Goal: Entertainment & Leisure: Consume media (video, audio)

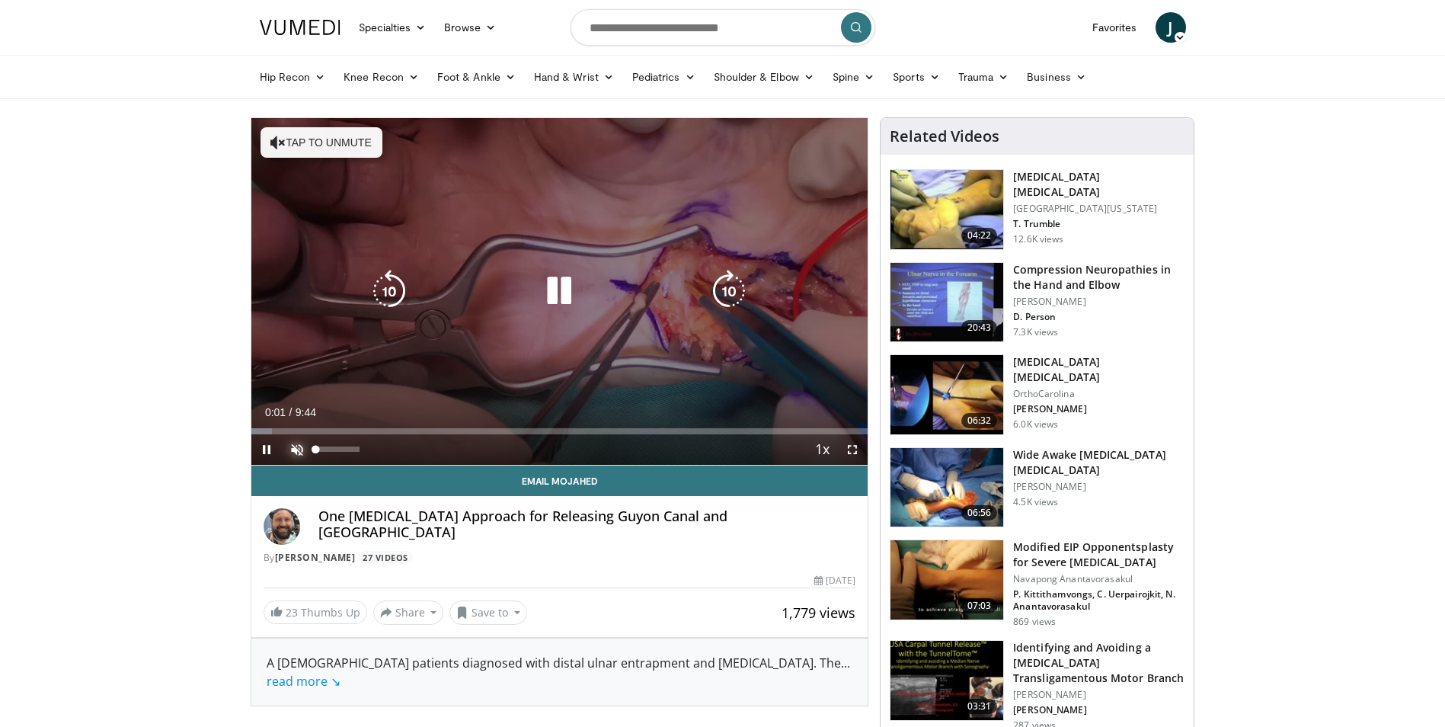
click at [293, 448] on span "Video Player" at bounding box center [297, 449] width 30 height 30
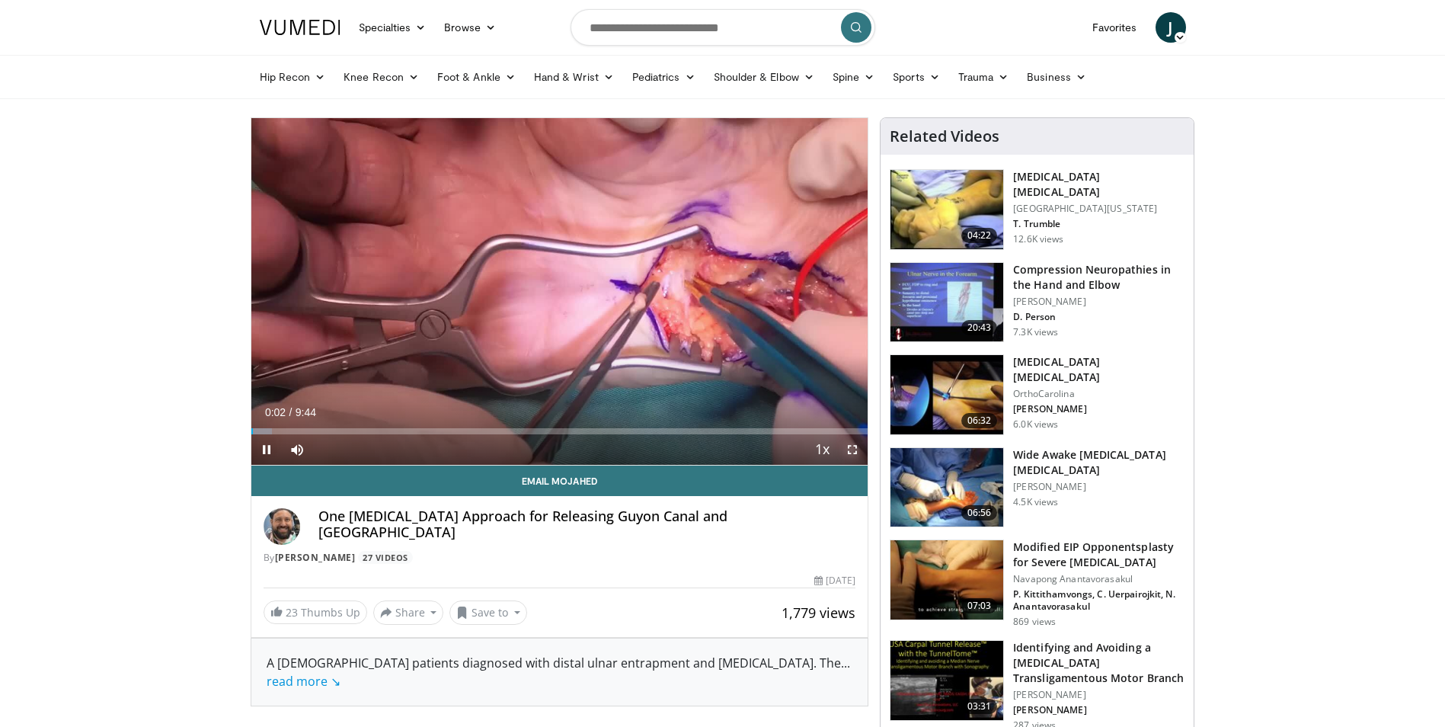
click at [858, 448] on span "Video Player" at bounding box center [852, 449] width 30 height 30
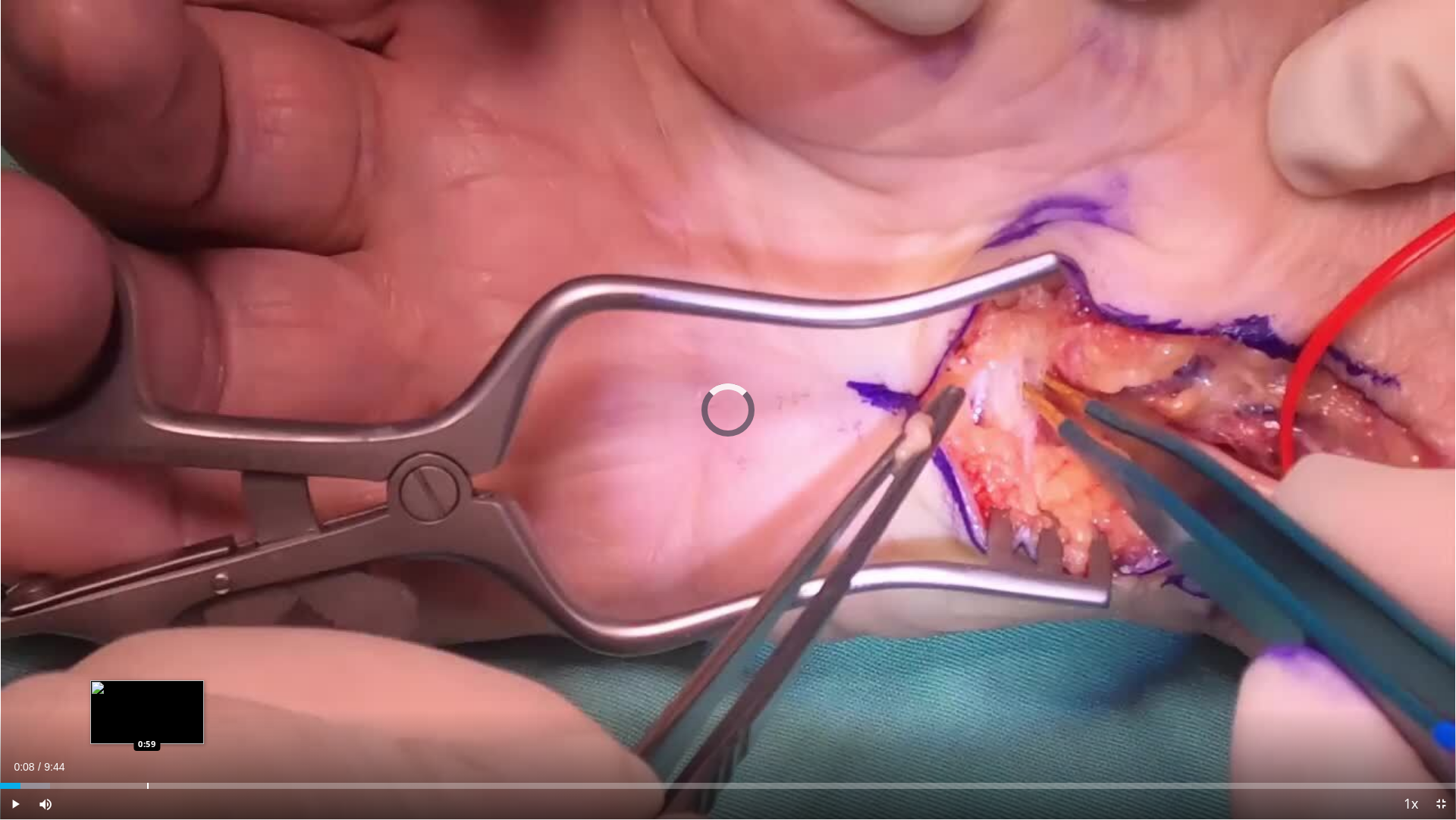
click at [147, 723] on div "Loaded : 3.42% 0:08 0:59" at bounding box center [728, 781] width 1456 height 14
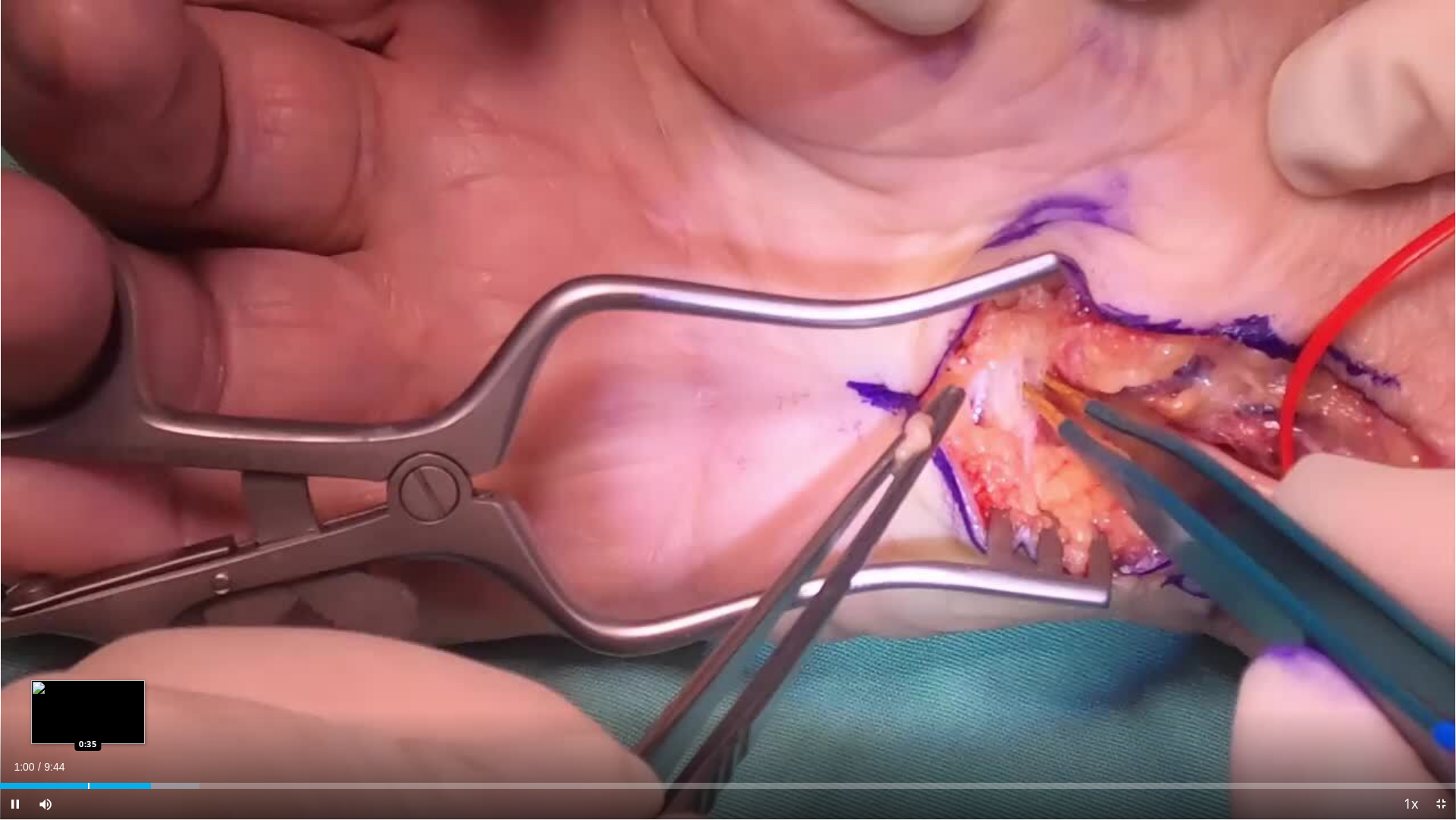
click at [88, 723] on div "Loaded : 13.69% 1:00 0:35" at bounding box center [728, 781] width 1456 height 14
click at [37, 723] on div "Loaded : 0.00% 0:14 0:14" at bounding box center [728, 781] width 1456 height 14
click at [20, 723] on div "Progress Bar" at bounding box center [21, 785] width 2 height 6
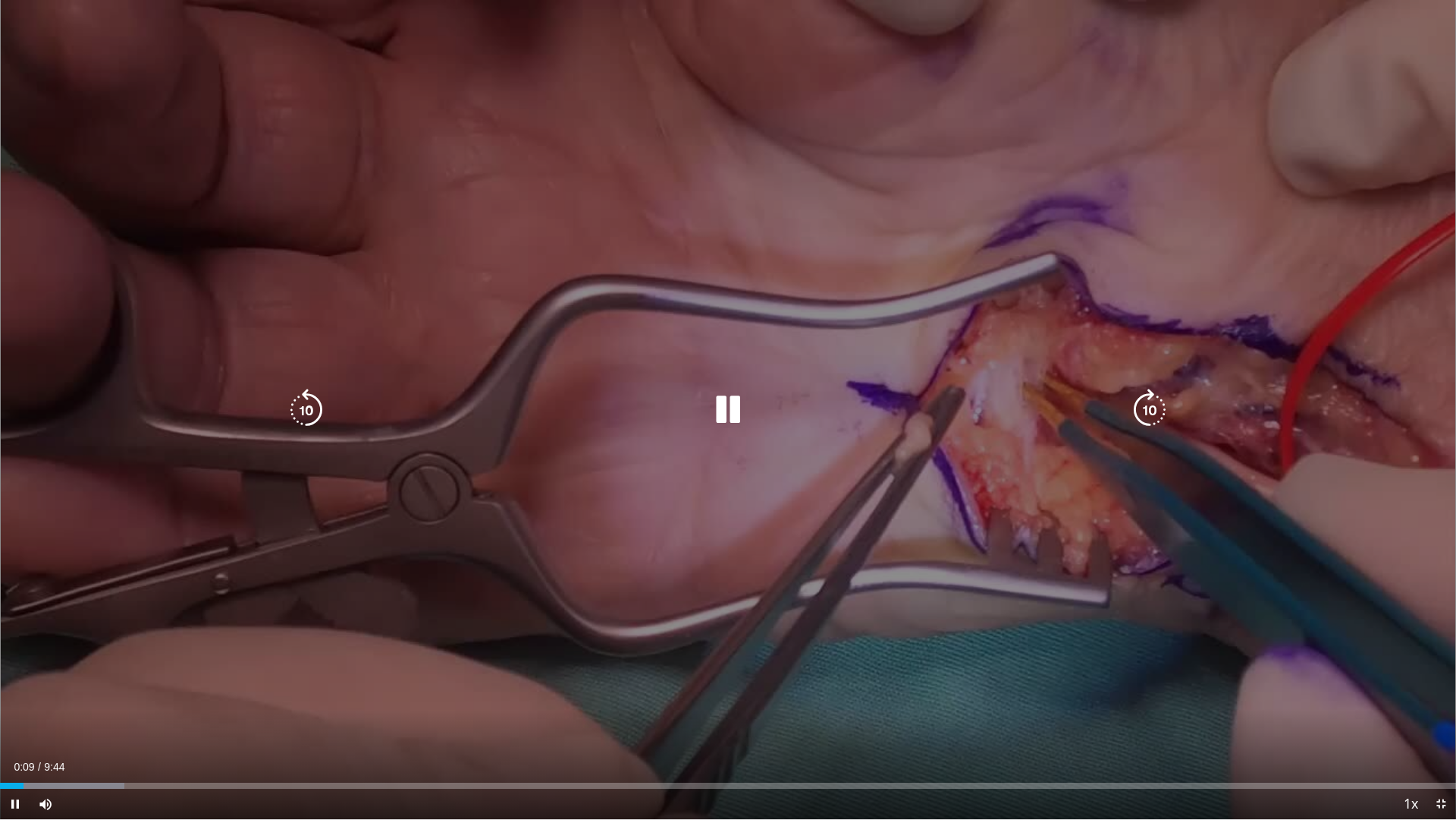
click at [718, 415] on icon "Video Player" at bounding box center [728, 410] width 43 height 43
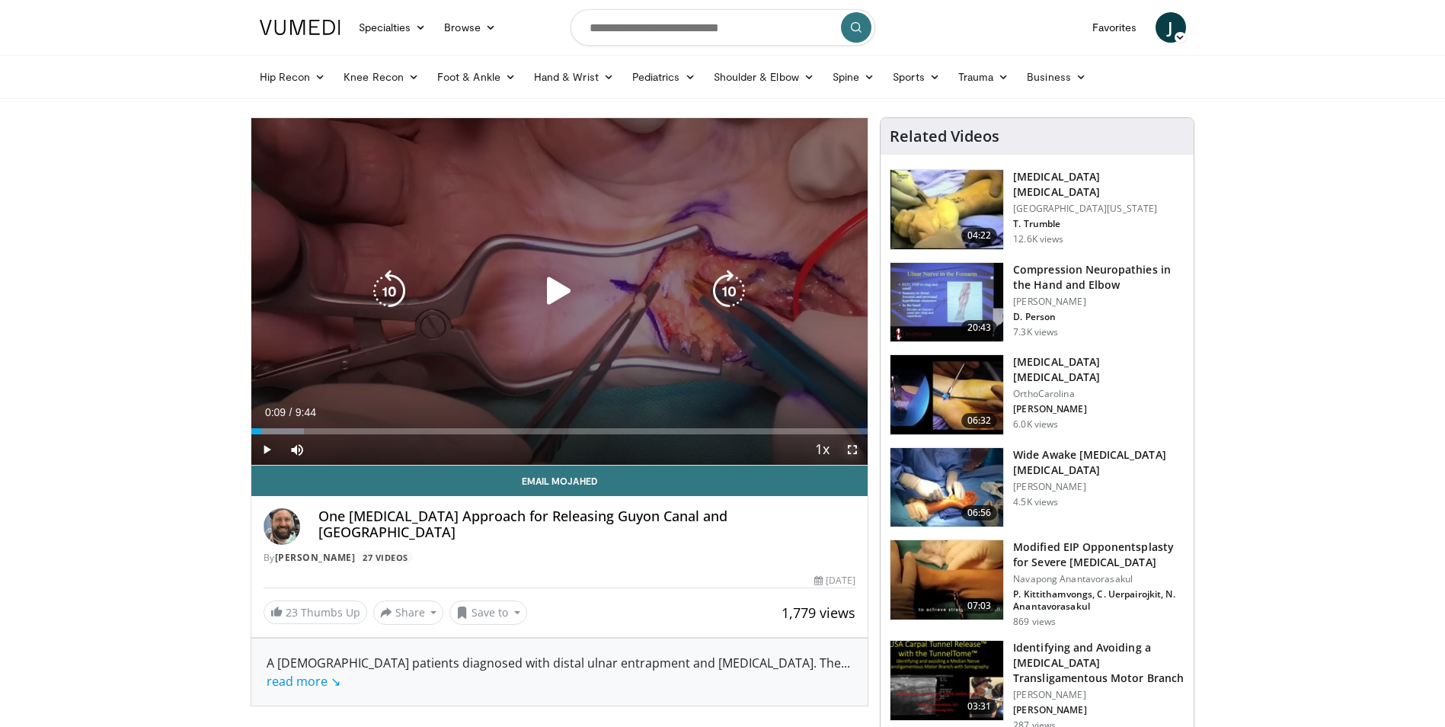
drag, startPoint x: 852, startPoint y: 443, endPoint x: 855, endPoint y: 499, distance: 56.4
click at [852, 443] on span "Video Player" at bounding box center [852, 449] width 30 height 30
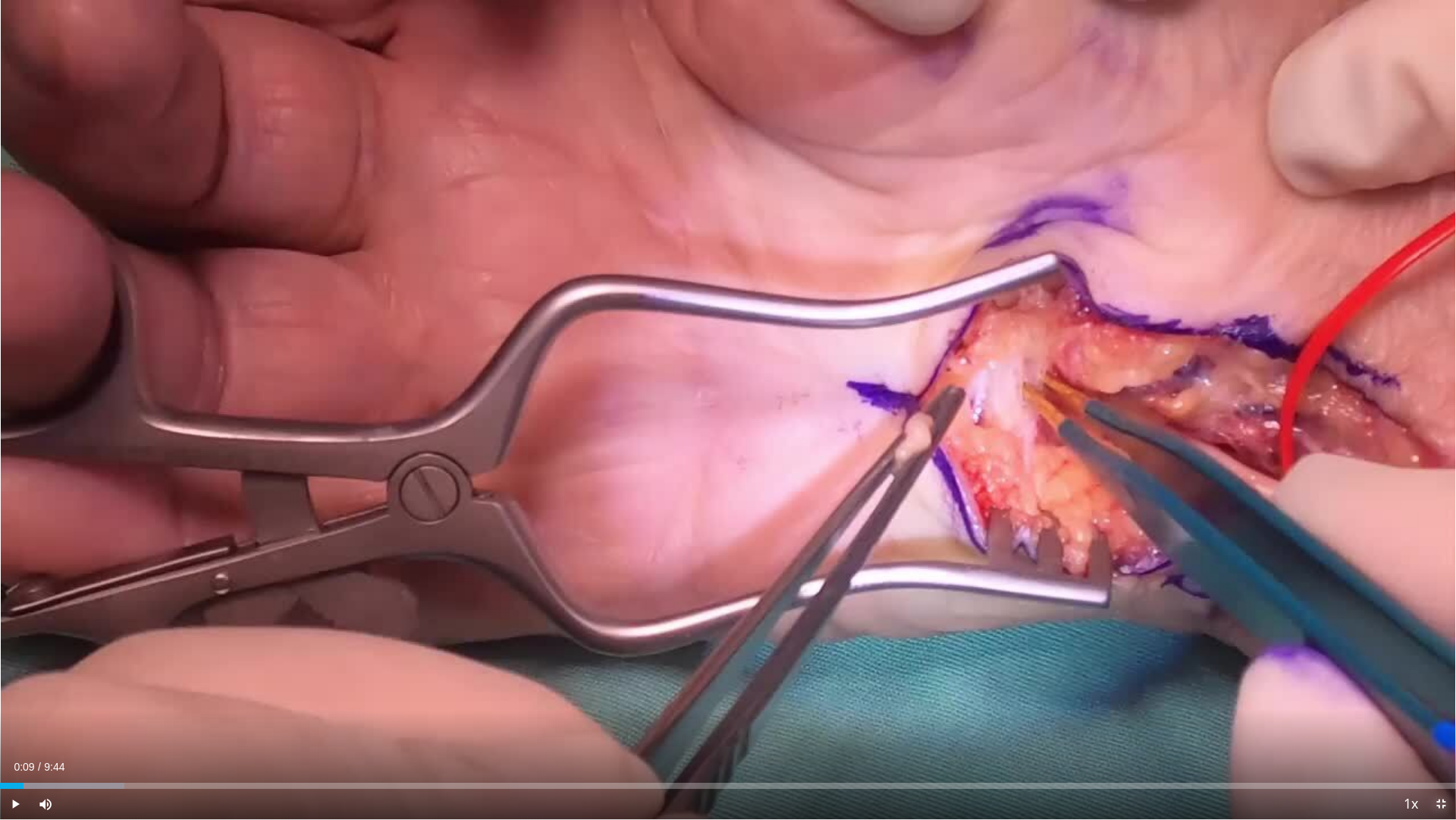
click at [1432, 723] on span "Video Player" at bounding box center [1441, 803] width 30 height 30
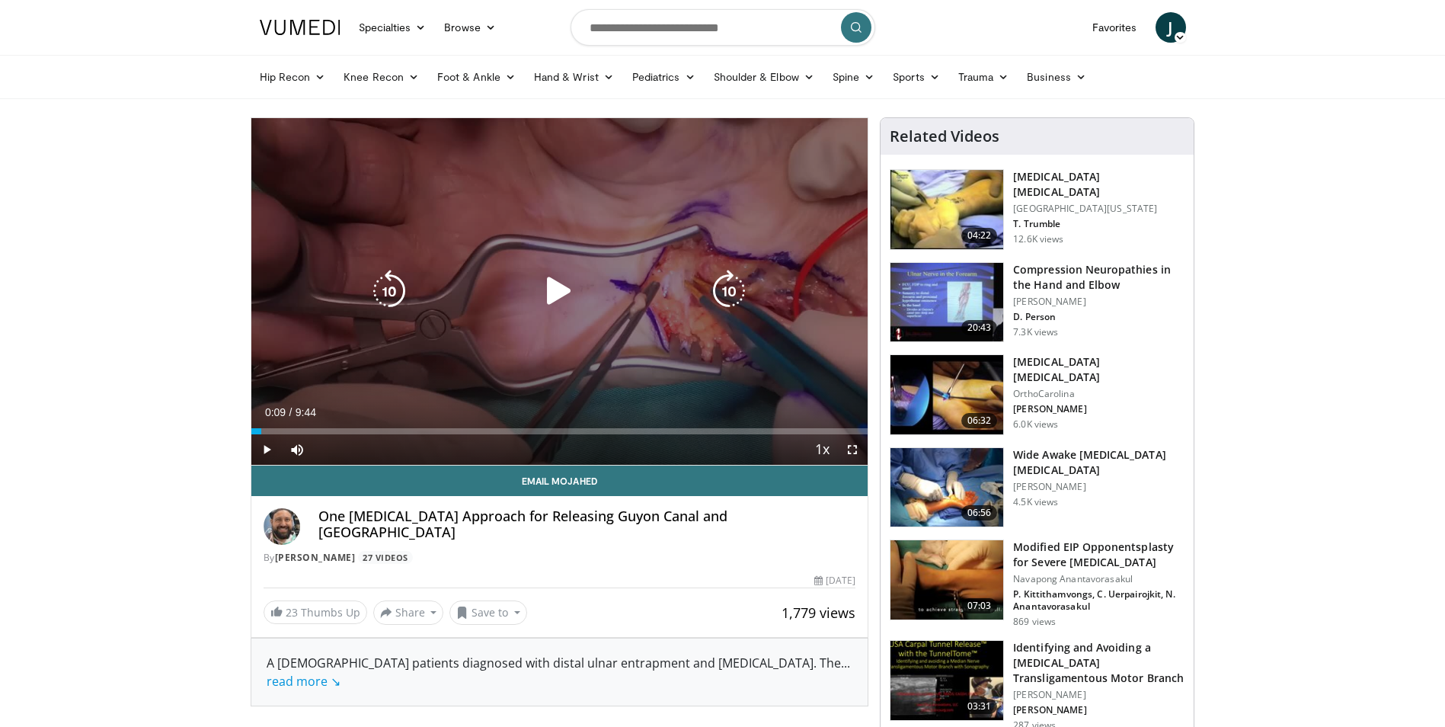
drag, startPoint x: 744, startPoint y: 322, endPoint x: 679, endPoint y: 313, distance: 66.1
click at [743, 322] on div "10 seconds Tap to unmute" at bounding box center [559, 291] width 617 height 347
click at [849, 444] on span "Video Player" at bounding box center [852, 449] width 30 height 30
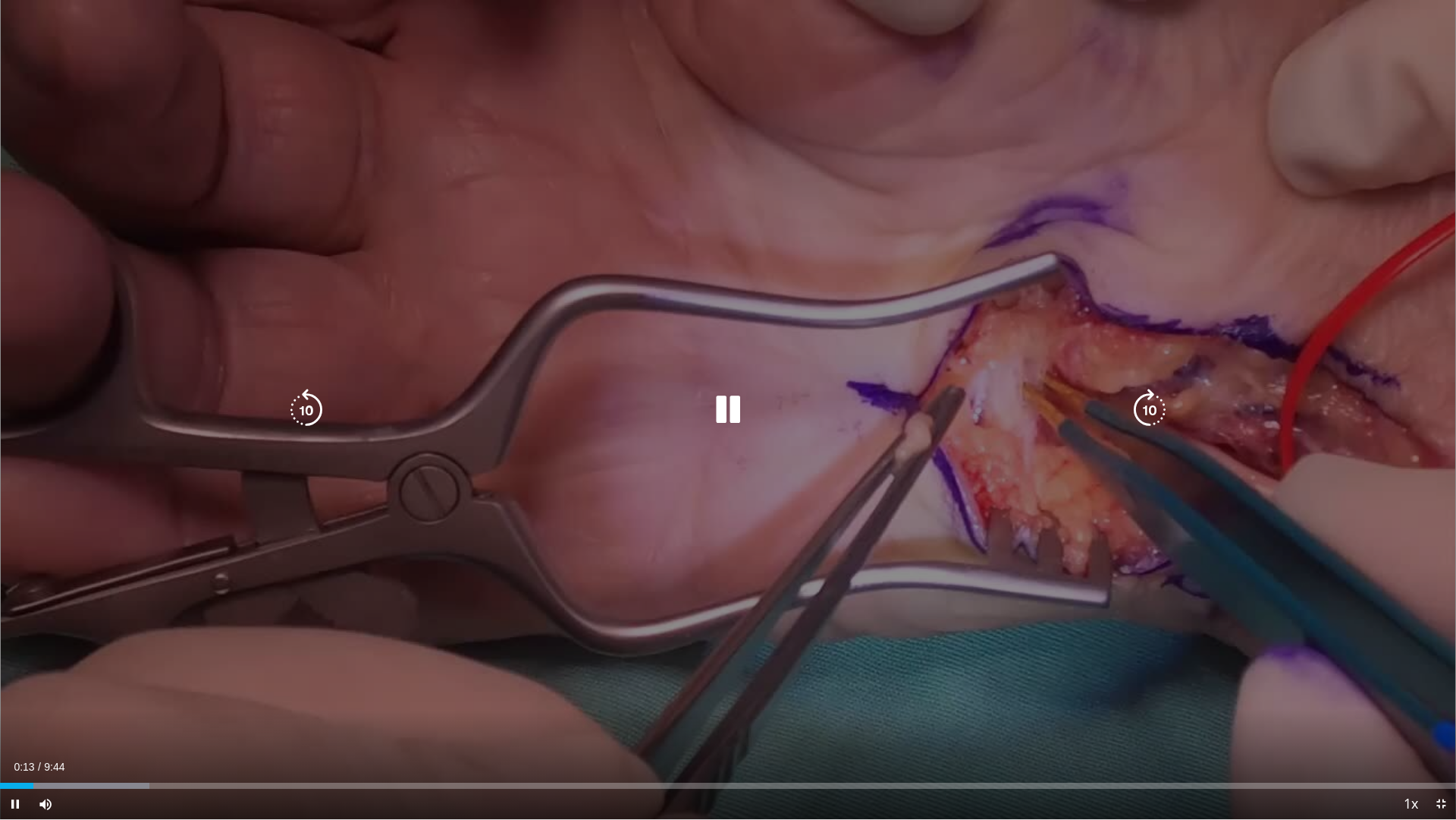
click at [1032, 581] on div "10 seconds Tap to unmute" at bounding box center [728, 410] width 1456 height 819
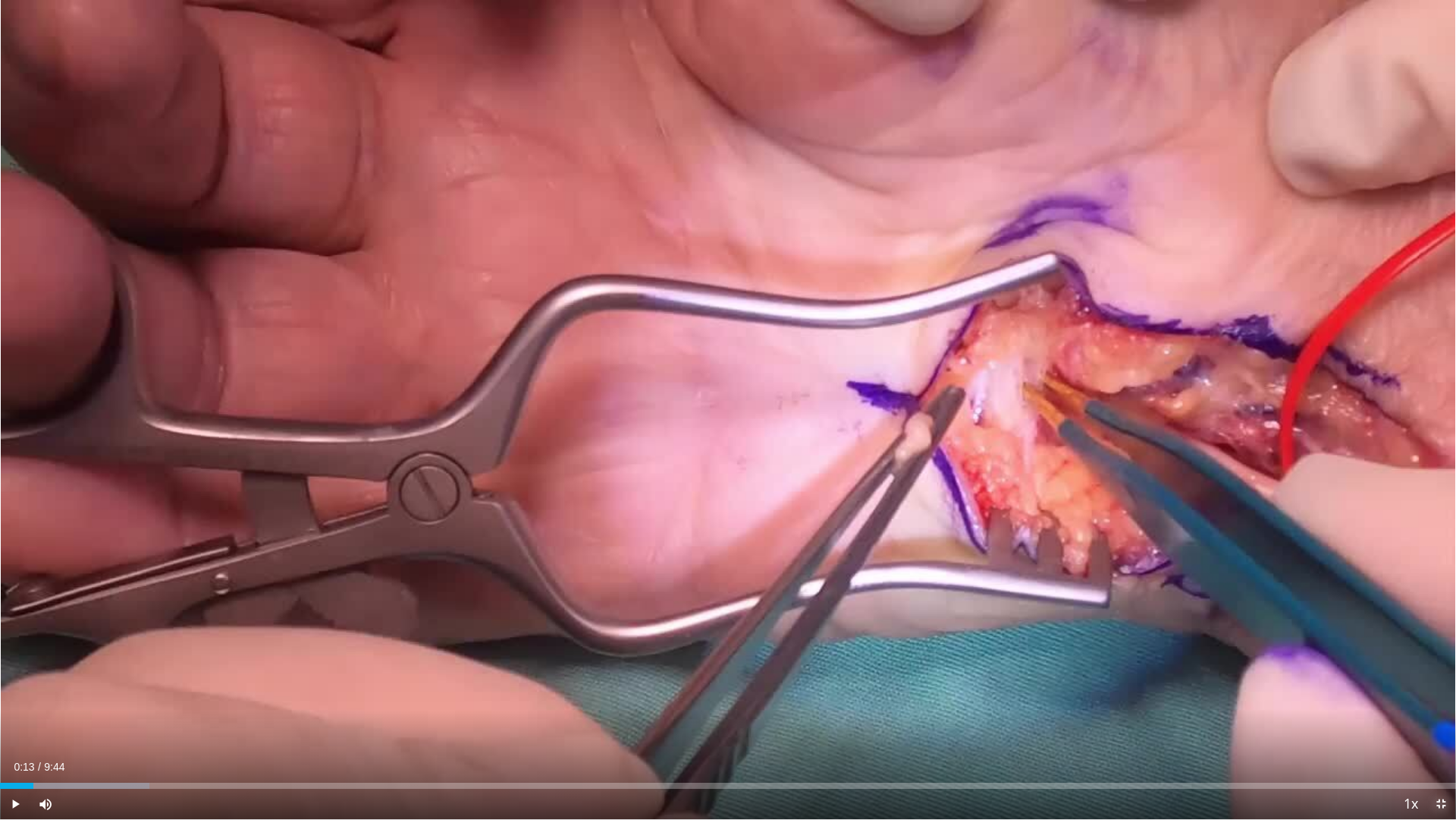
click at [1435, 723] on span "Video Player" at bounding box center [1441, 803] width 30 height 30
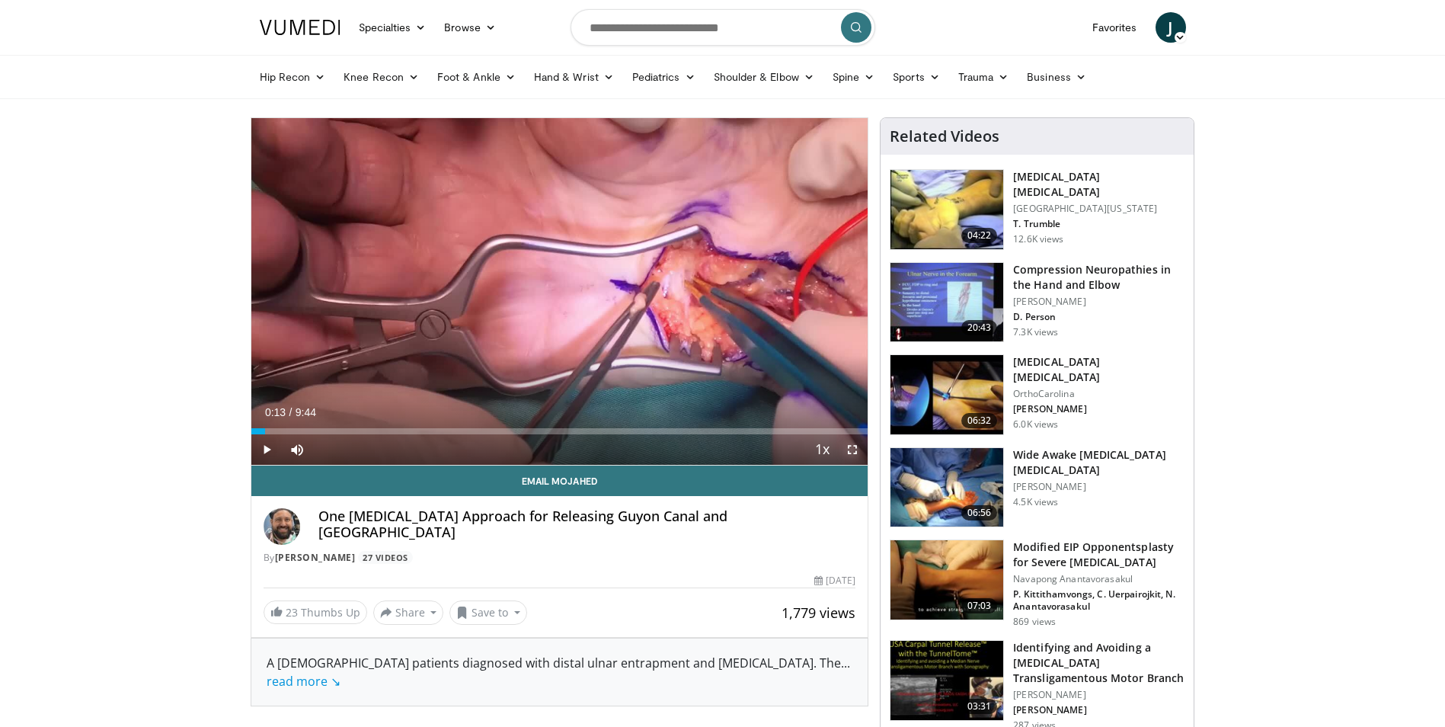
click at [855, 449] on span "Video Player" at bounding box center [852, 449] width 30 height 30
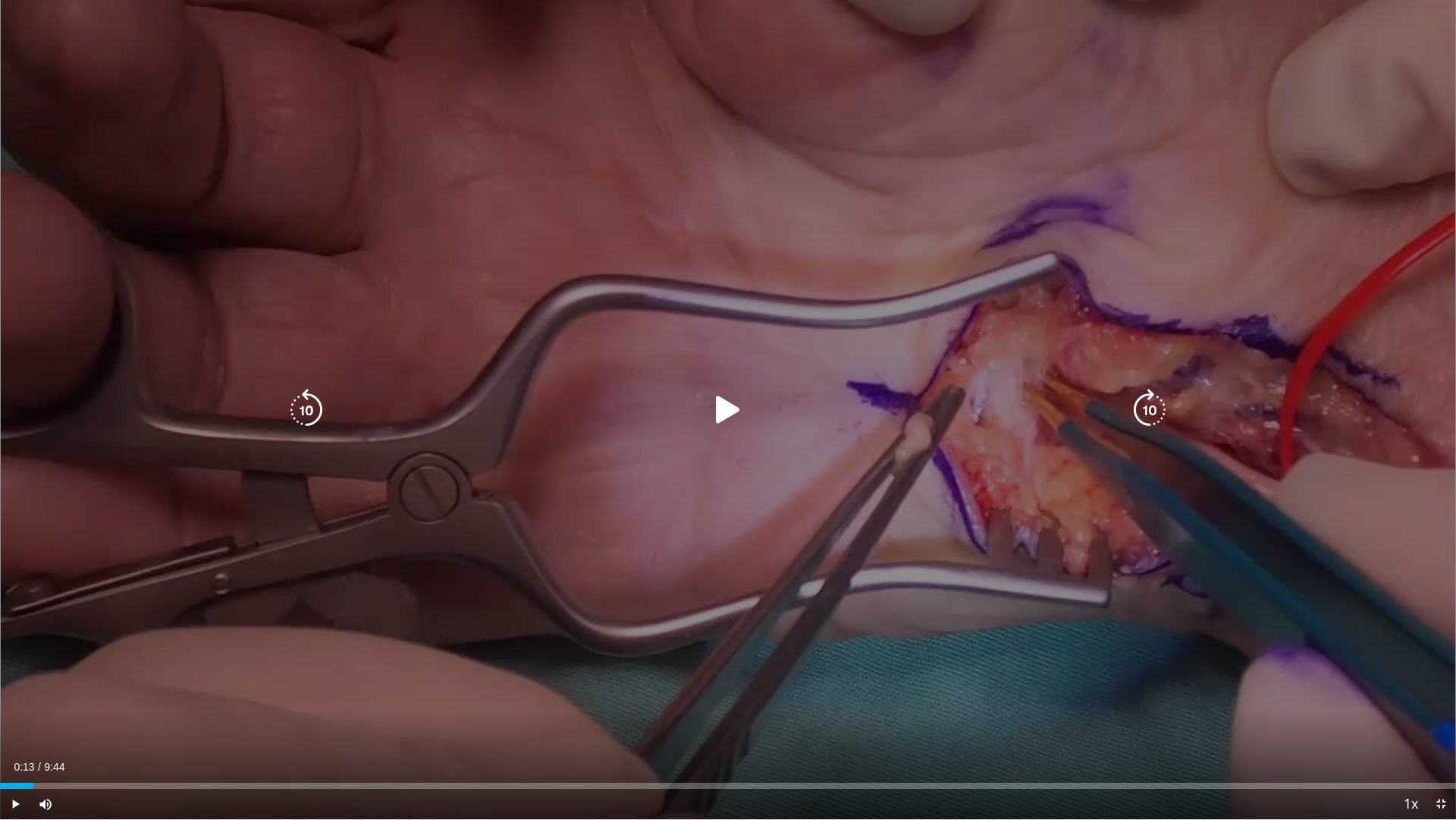
click at [727, 413] on icon "Video Player" at bounding box center [728, 410] width 43 height 43
click at [300, 412] on icon "Video Player" at bounding box center [306, 410] width 43 height 43
click at [314, 412] on icon "Video Player" at bounding box center [306, 410] width 43 height 43
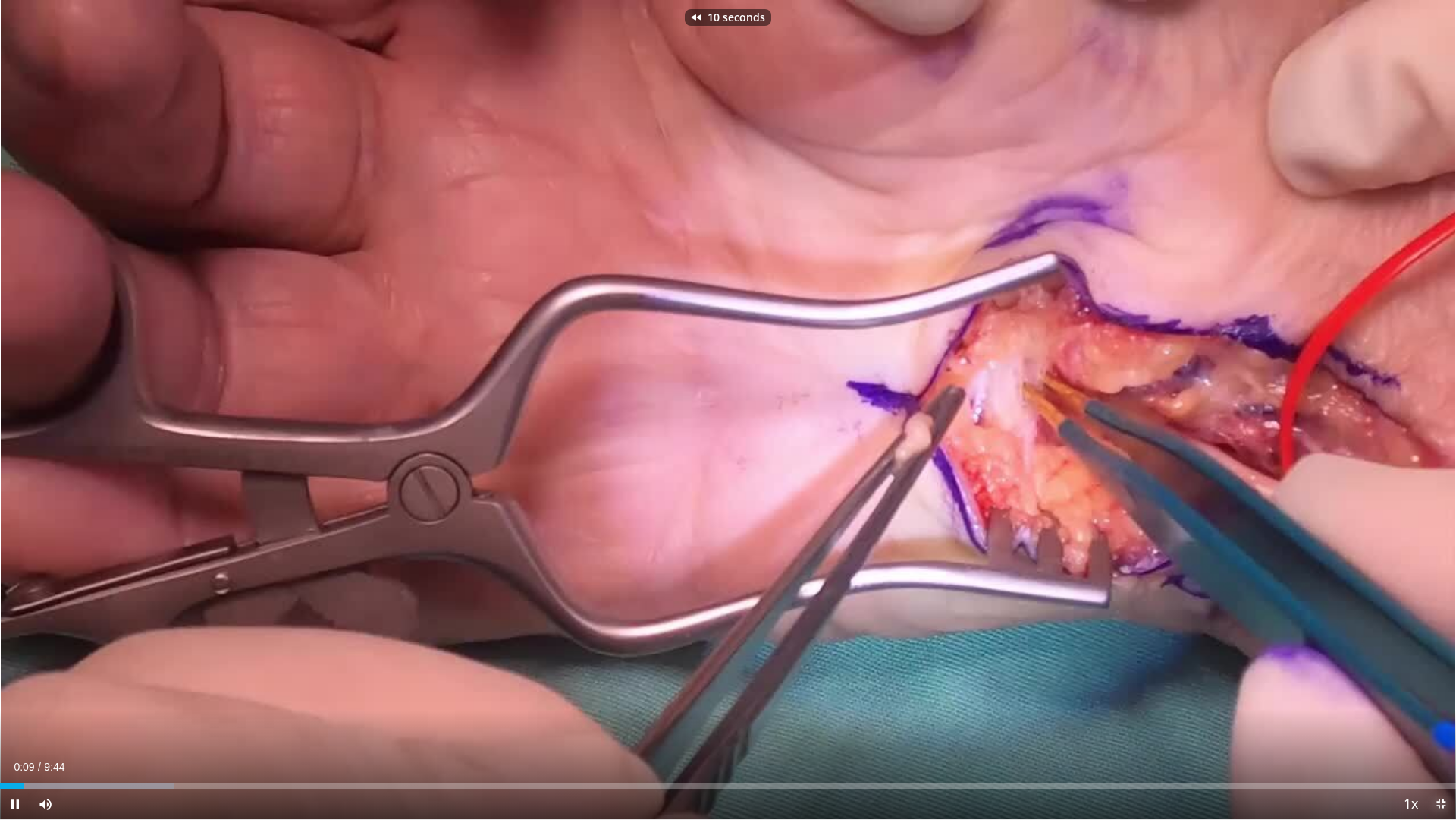
click at [1442, 723] on span "Video Player" at bounding box center [1441, 803] width 30 height 30
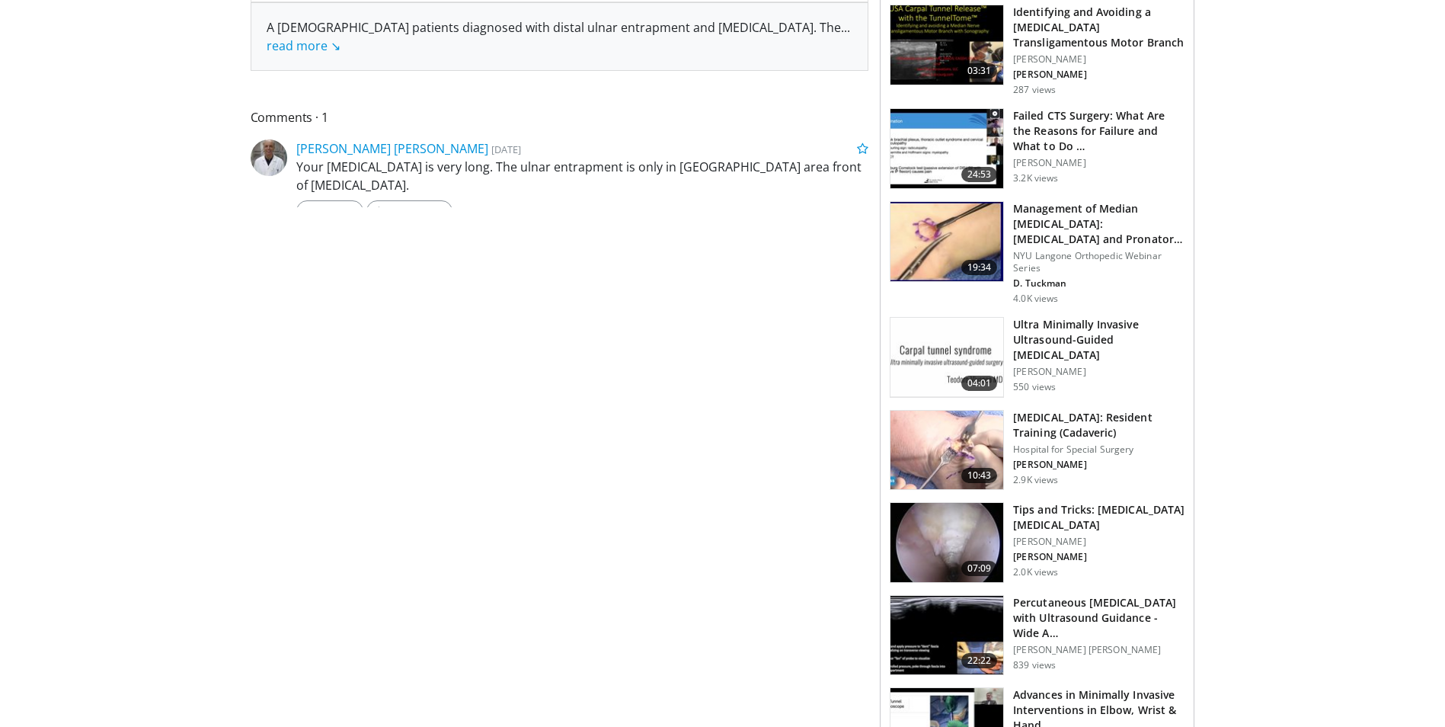
drag, startPoint x: 610, startPoint y: 529, endPoint x: 596, endPoint y: 514, distance: 20.5
click at [610, 529] on div "**********" at bounding box center [566, 515] width 630 height 2066
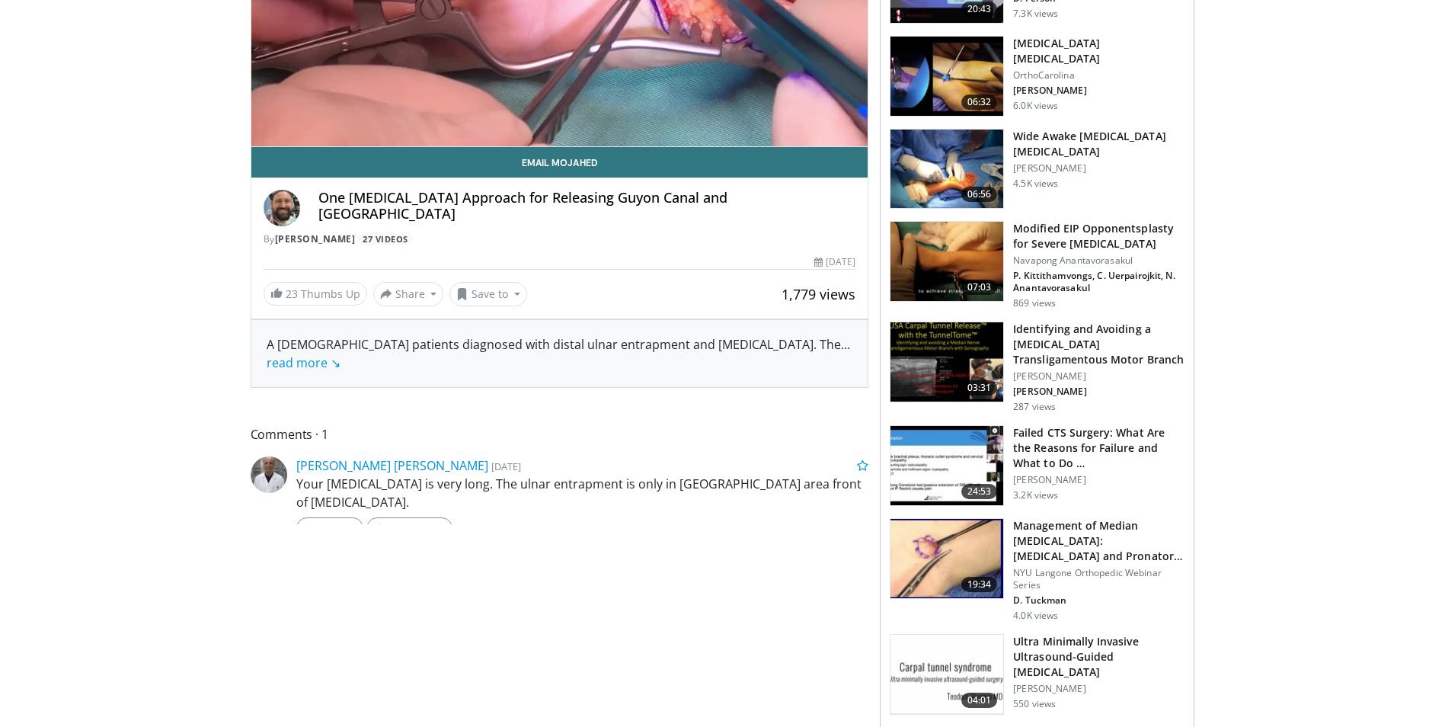
scroll to position [102, 0]
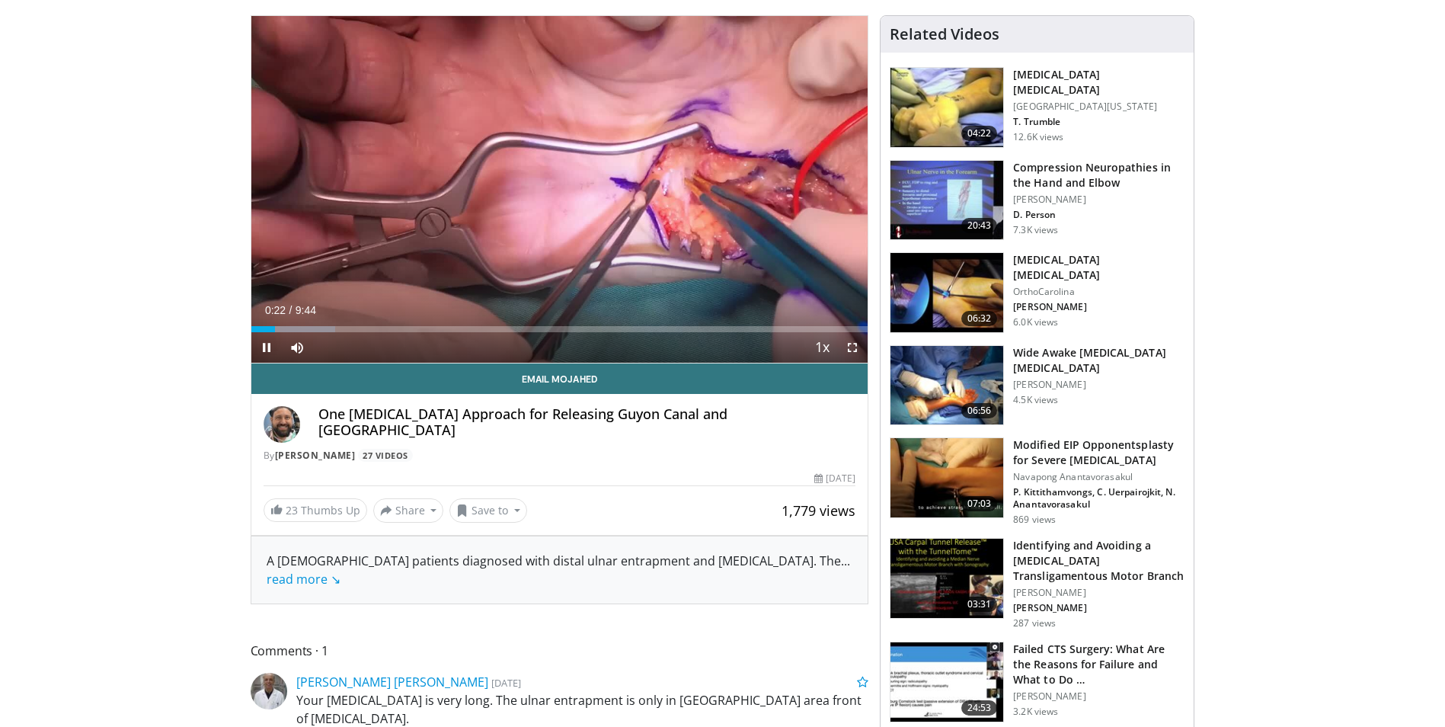
drag, startPoint x: 461, startPoint y: 302, endPoint x: 341, endPoint y: 339, distance: 125.3
click at [459, 302] on div "10 seconds Tap to unmute" at bounding box center [559, 189] width 617 height 347
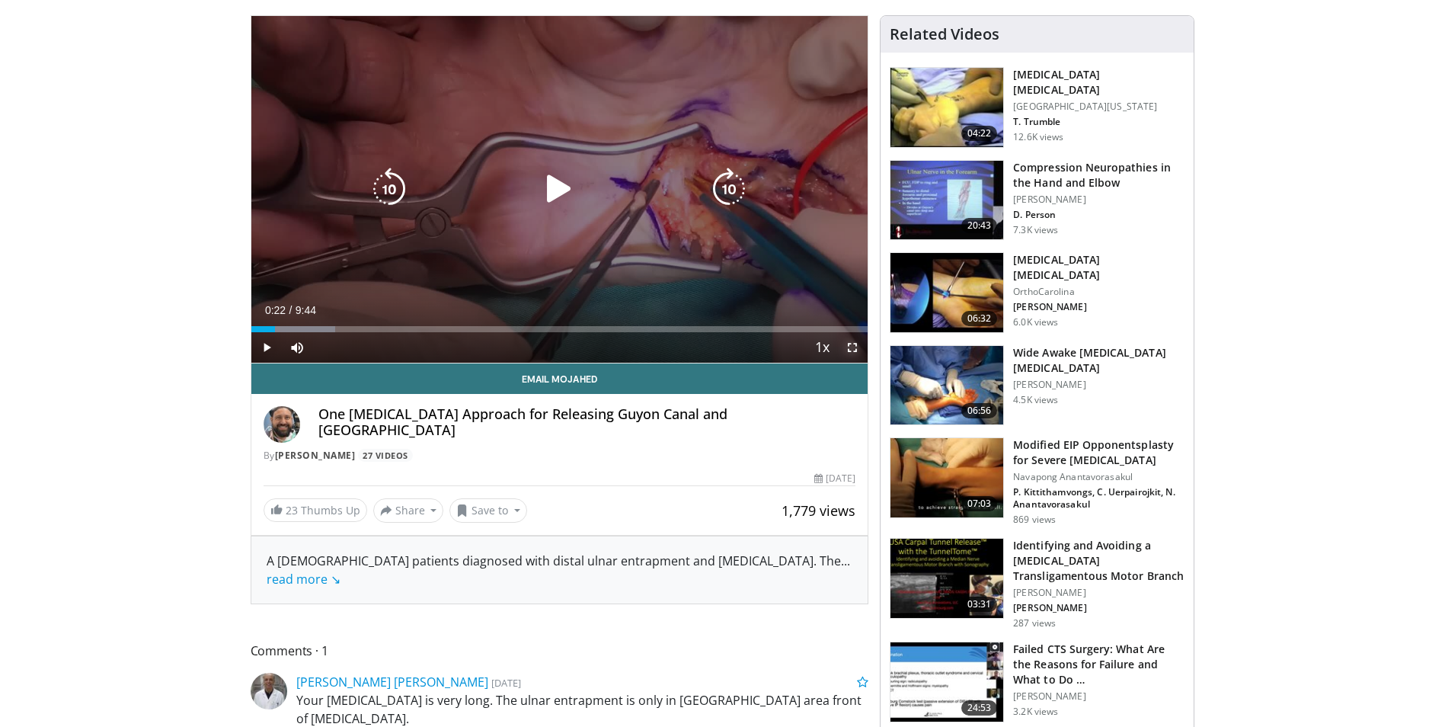
drag, startPoint x: 855, startPoint y: 349, endPoint x: 858, endPoint y: 405, distance: 56.4
click at [855, 349] on span "Video Player" at bounding box center [852, 347] width 30 height 30
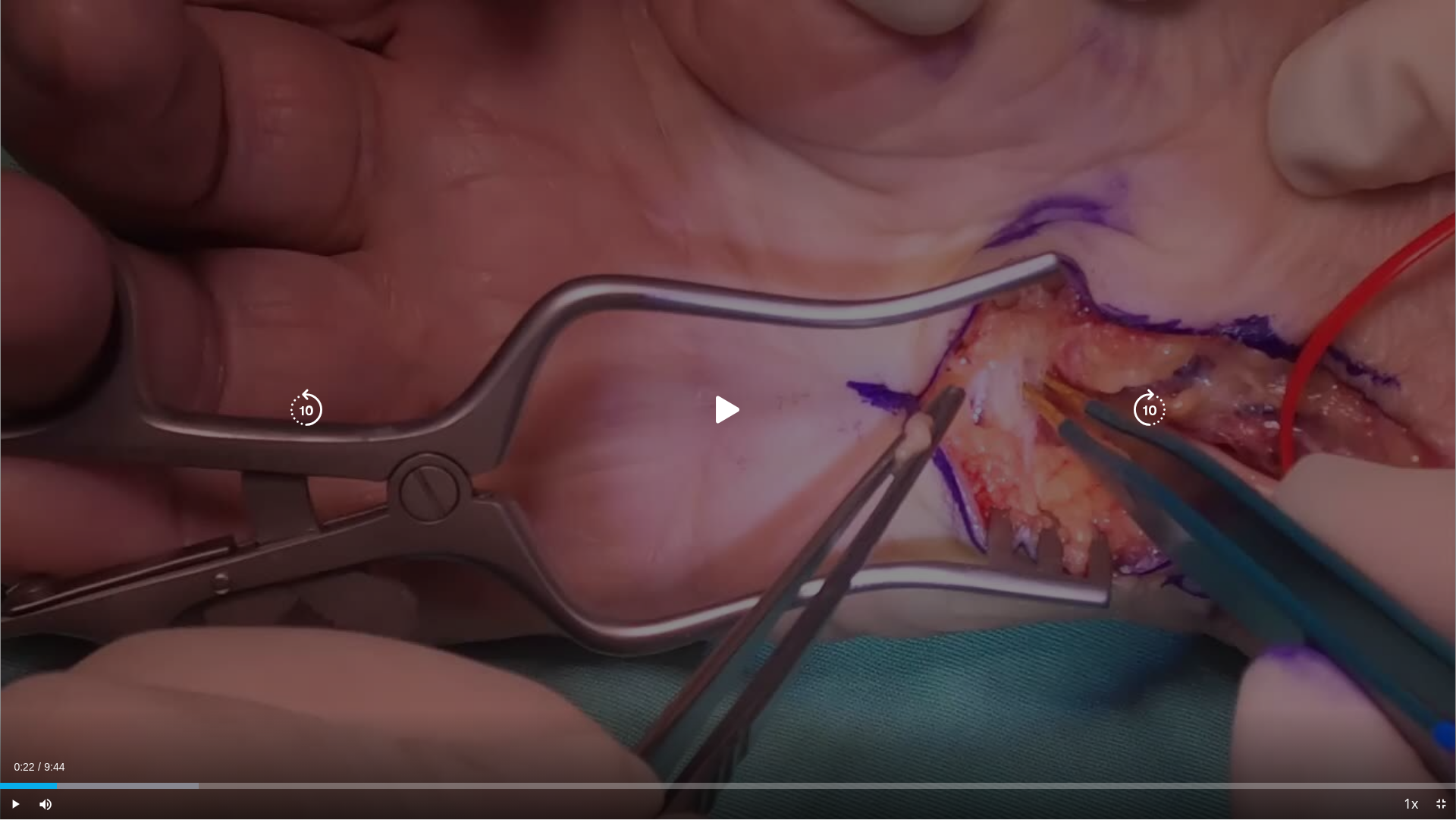
click at [721, 414] on icon "Video Player" at bounding box center [728, 410] width 43 height 43
click at [769, 484] on div "10 seconds Tap to unmute" at bounding box center [728, 410] width 1456 height 819
click at [319, 405] on icon "Video Player" at bounding box center [306, 410] width 43 height 43
click at [725, 403] on icon "Video Player" at bounding box center [728, 410] width 43 height 43
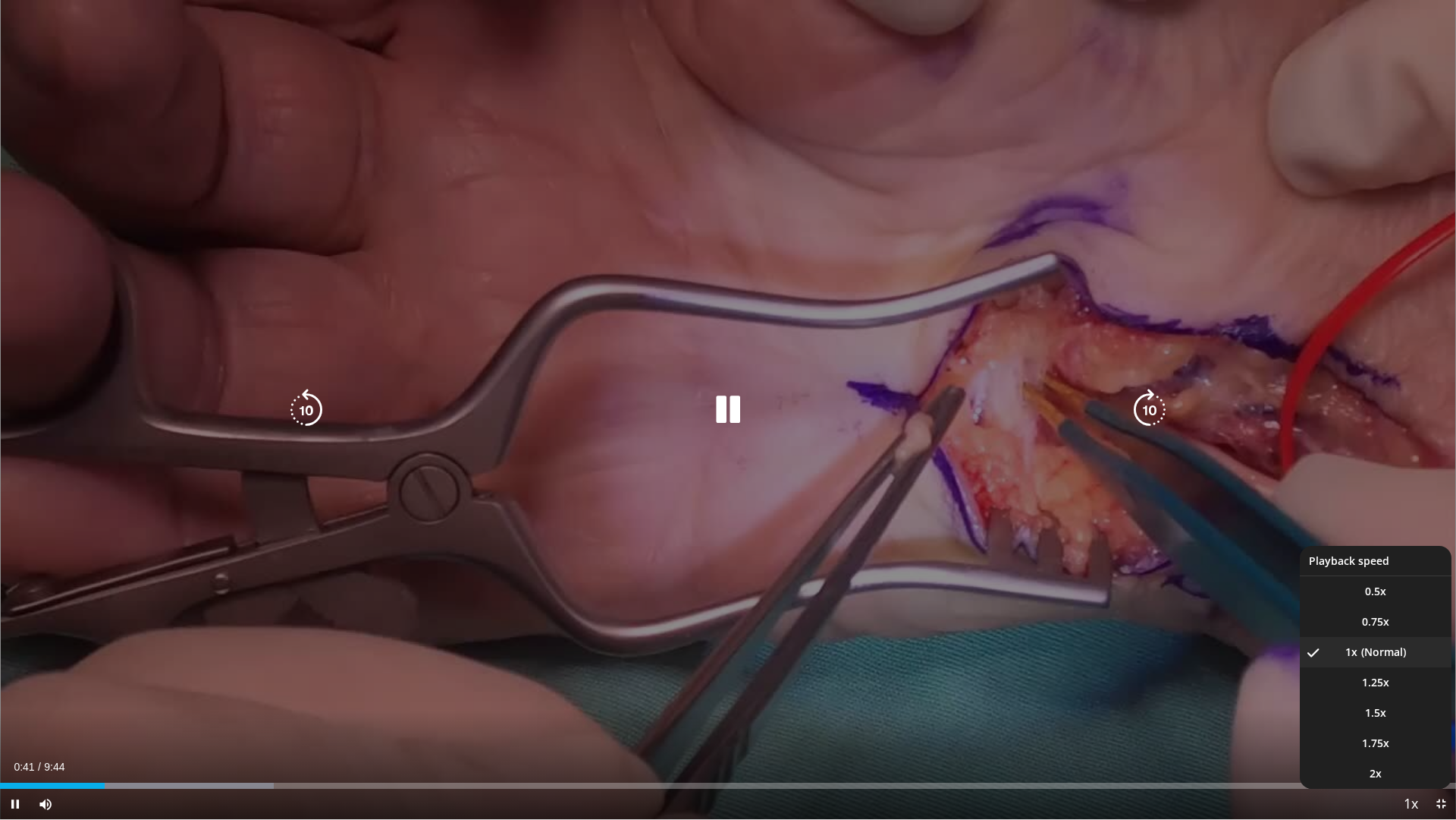
click at [1410, 723] on span "Video Player" at bounding box center [1410, 804] width 21 height 30
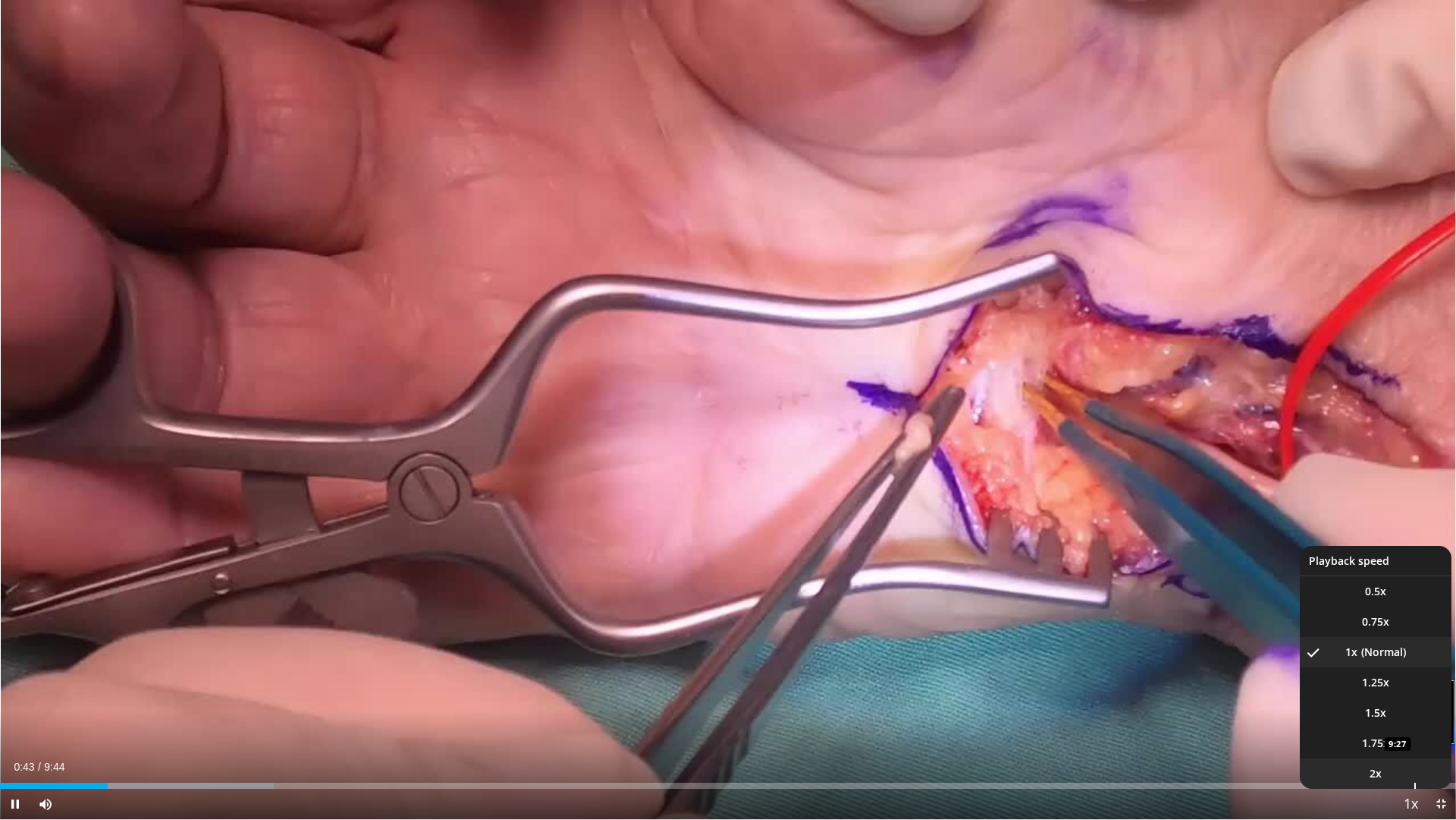
drag, startPoint x: 1392, startPoint y: 770, endPoint x: 1395, endPoint y: 782, distance: 12.4
click at [1387, 723] on li "2x" at bounding box center [1376, 773] width 151 height 30
click at [1407, 723] on span "Video Player" at bounding box center [1410, 804] width 21 height 30
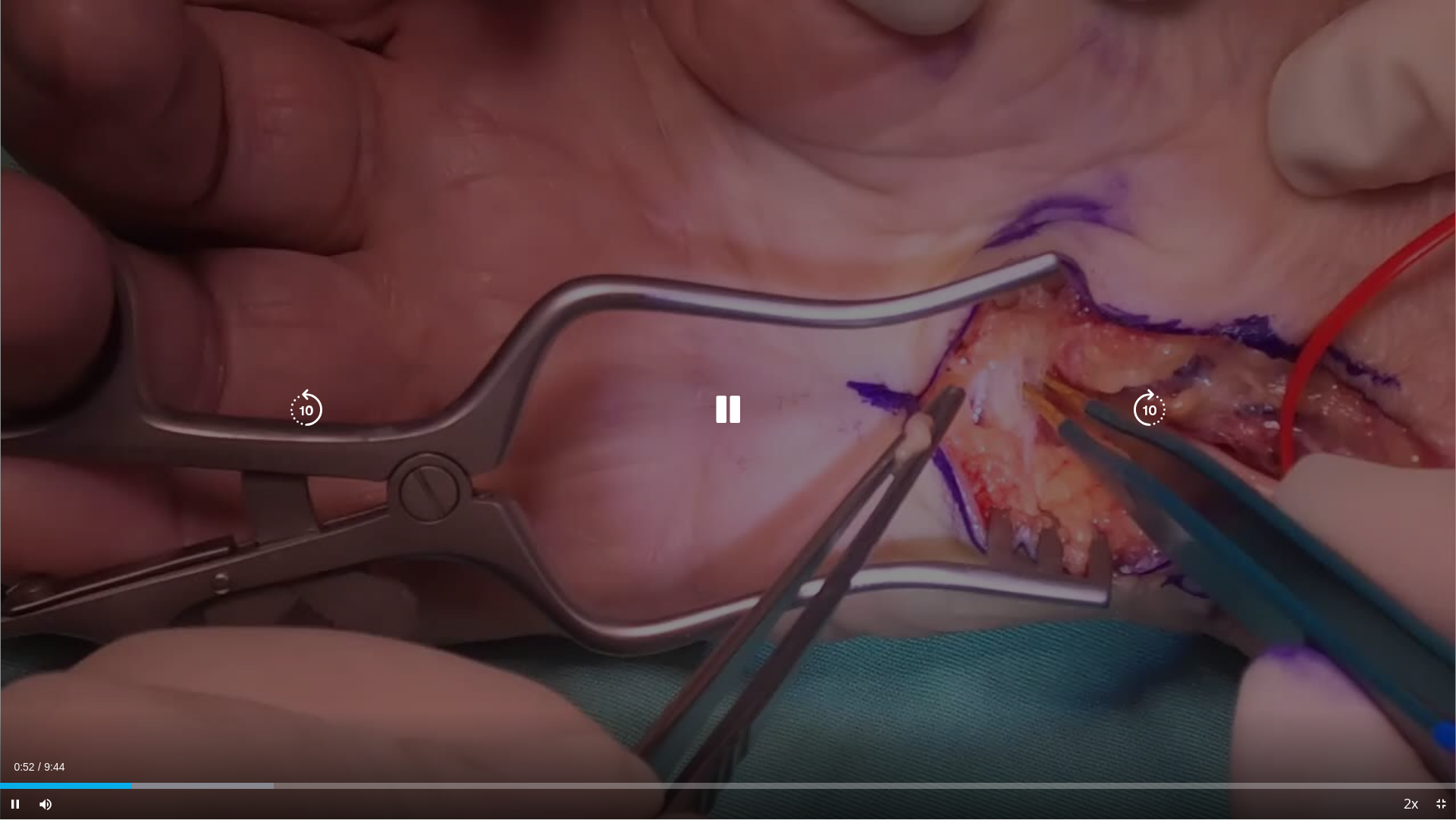
click at [1236, 613] on div "10 seconds Tap to unmute" at bounding box center [728, 410] width 1456 height 819
click at [291, 403] on icon "Video Player" at bounding box center [306, 410] width 43 height 43
click at [750, 410] on div "Video Player" at bounding box center [727, 410] width 873 height 30
click at [737, 406] on icon "Video Player" at bounding box center [728, 410] width 43 height 43
click at [746, 412] on icon "Video Player" at bounding box center [728, 410] width 43 height 43
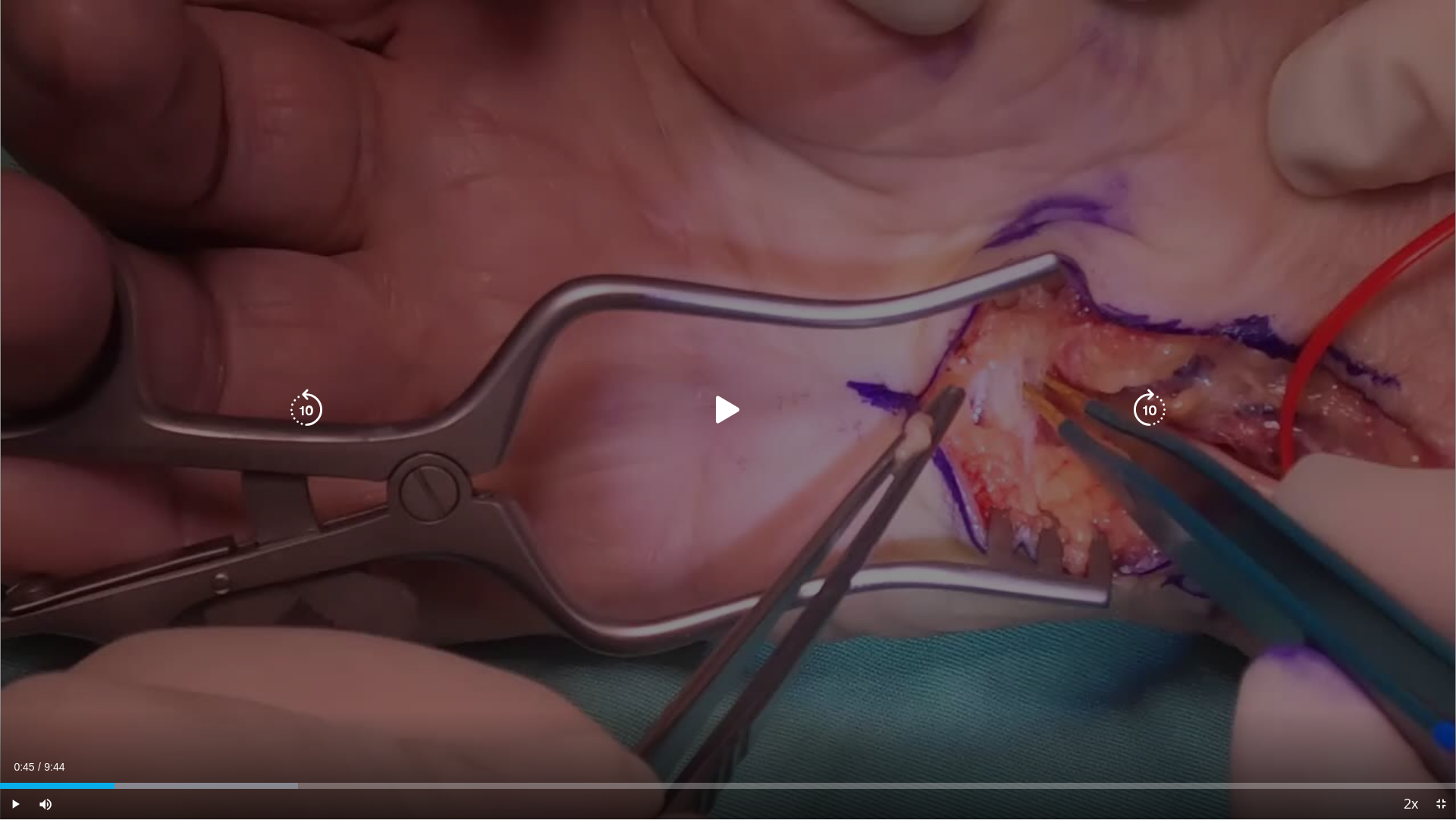
click at [736, 401] on icon "Video Player" at bounding box center [728, 410] width 43 height 43
click at [724, 411] on icon "Video Player" at bounding box center [728, 410] width 43 height 43
click at [728, 410] on icon "Video Player" at bounding box center [728, 410] width 43 height 43
click at [735, 418] on icon "Video Player" at bounding box center [728, 410] width 43 height 43
click at [736, 417] on icon "Video Player" at bounding box center [728, 410] width 43 height 43
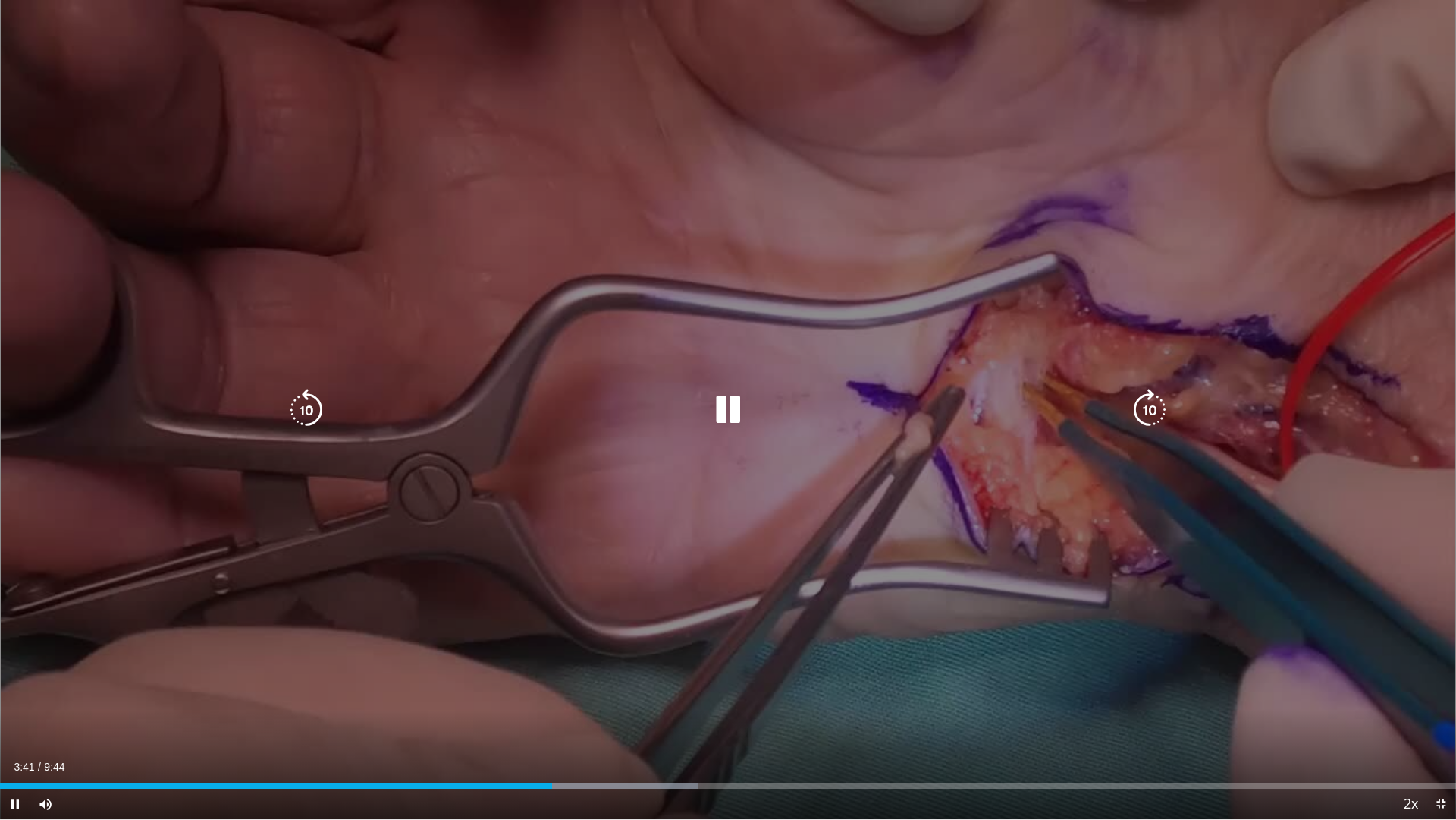
click at [706, 410] on div "Video Player" at bounding box center [727, 410] width 873 height 30
click at [717, 410] on icon "Video Player" at bounding box center [728, 410] width 43 height 43
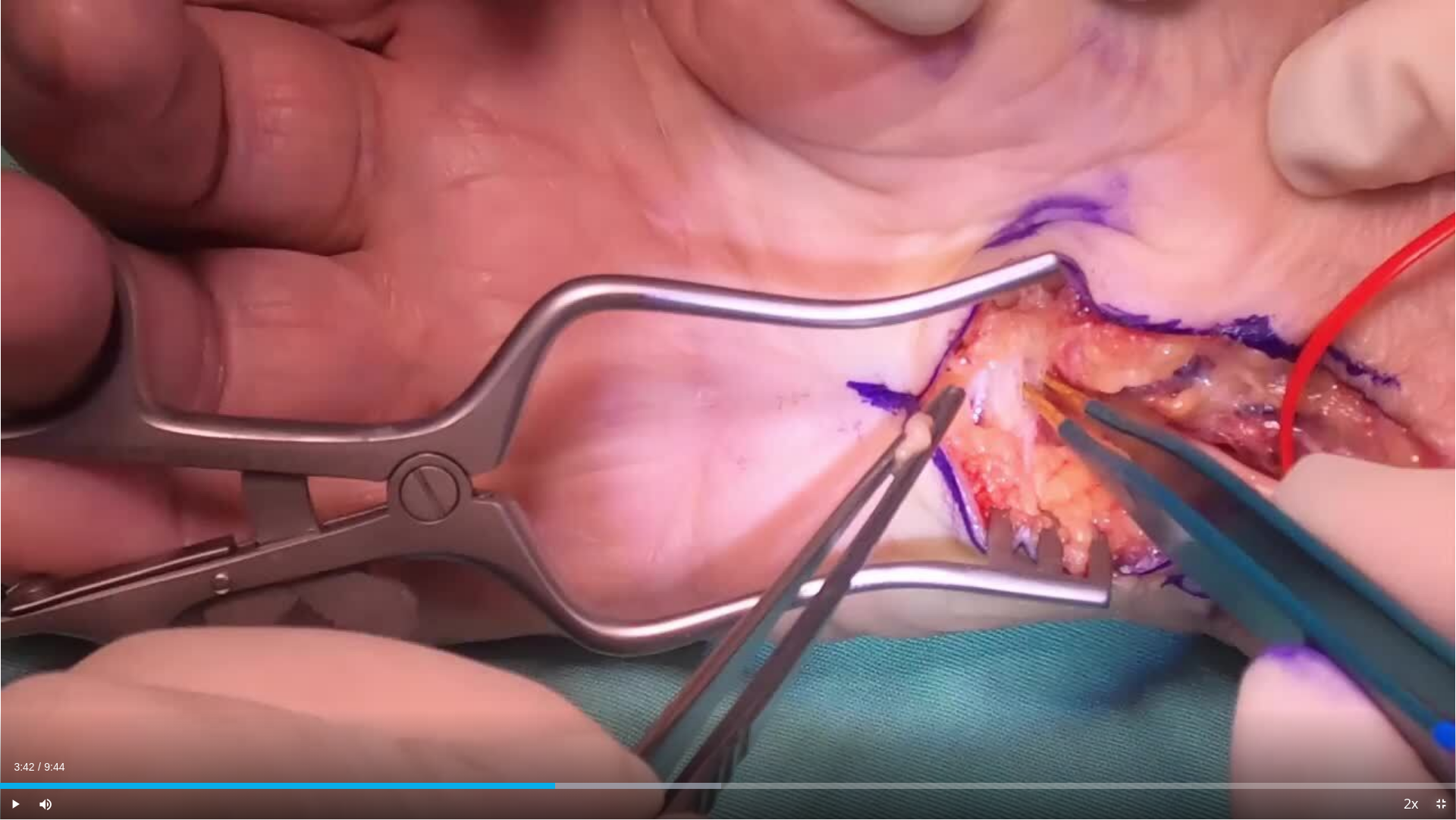
click at [1445, 723] on span "Video Player" at bounding box center [1441, 803] width 30 height 30
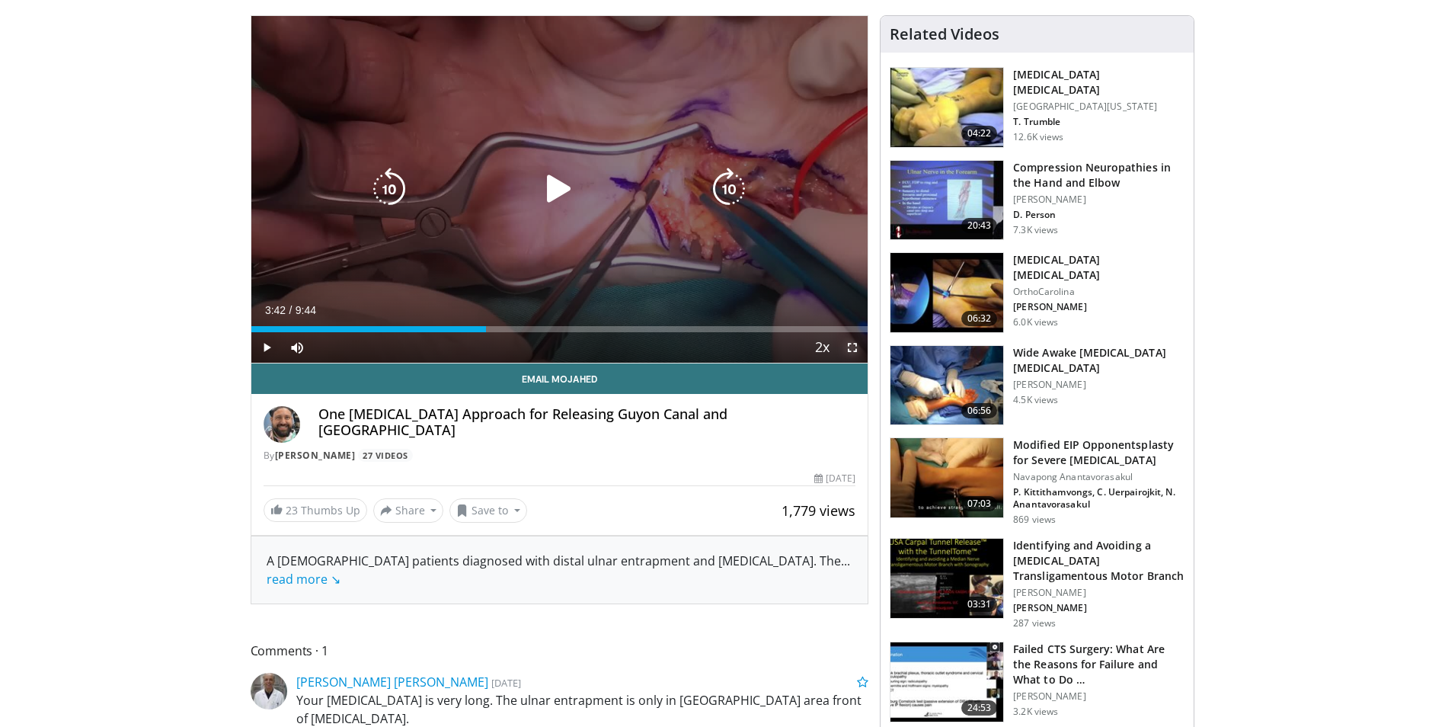
drag, startPoint x: 861, startPoint y: 347, endPoint x: 864, endPoint y: 403, distance: 56.4
click at [861, 347] on span "Video Player" at bounding box center [852, 347] width 30 height 30
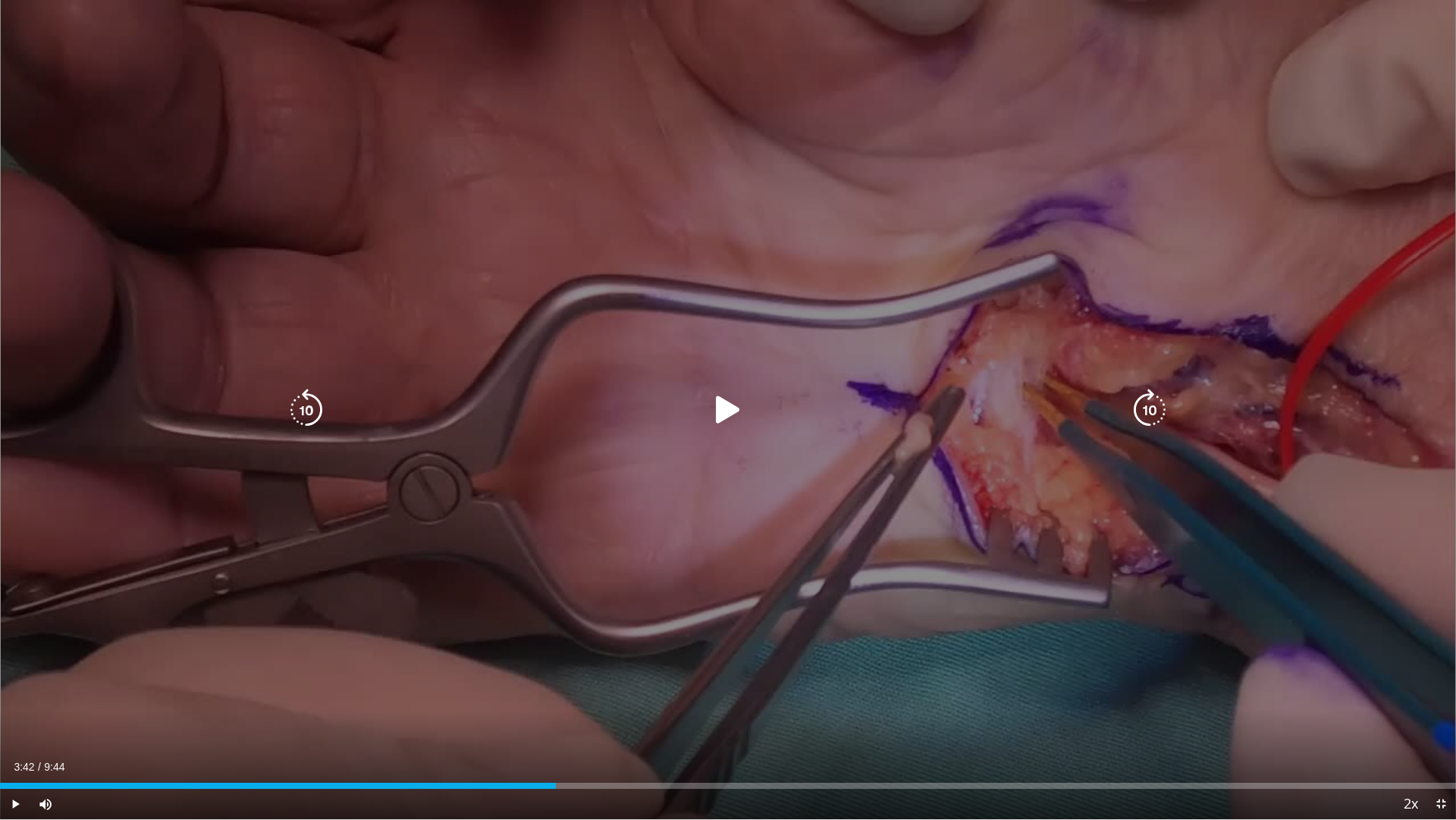
click at [805, 424] on div "Video Player" at bounding box center [727, 410] width 873 height 30
click at [724, 409] on icon "Video Player" at bounding box center [728, 410] width 43 height 43
click at [1362, 448] on div "10 seconds Tap to unmute" at bounding box center [728, 410] width 1456 height 819
click at [721, 410] on icon "Video Player" at bounding box center [728, 410] width 43 height 43
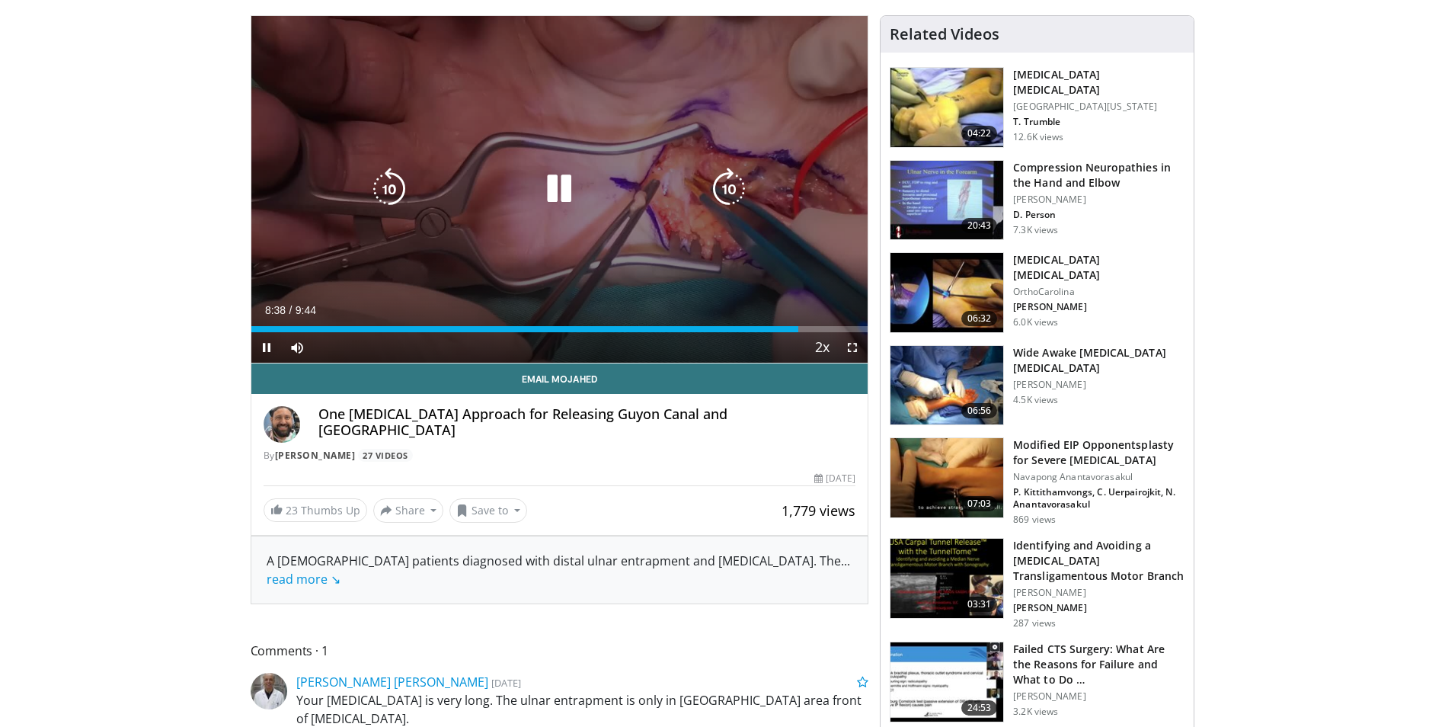
click at [566, 186] on icon "Video Player" at bounding box center [559, 189] width 43 height 43
